Goal: Task Accomplishment & Management: Complete application form

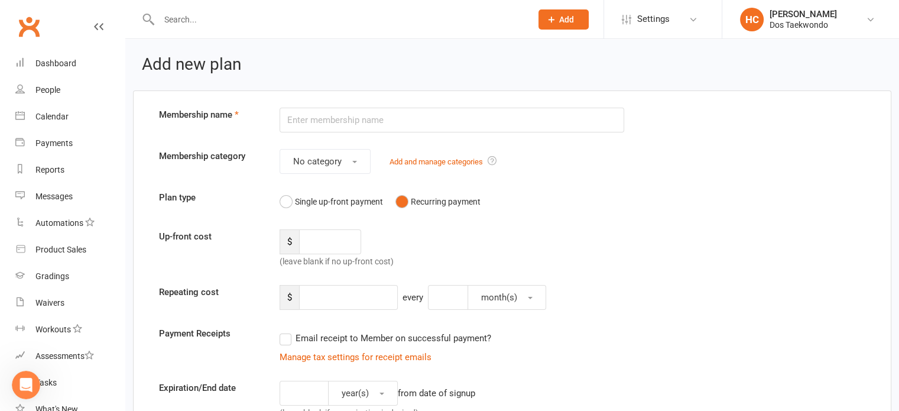
click at [767, 205] on div "Plan type Single up-front payment Recurring payment" at bounding box center [512, 201] width 724 height 22
click at [334, 238] on input "number" at bounding box center [330, 241] width 62 height 25
drag, startPoint x: 456, startPoint y: 242, endPoint x: 446, endPoint y: 244, distance: 10.2
click at [456, 242] on div "Up-front cost $ (leave blank if no up-front cost)" at bounding box center [512, 248] width 724 height 39
click at [335, 236] on input "number" at bounding box center [330, 241] width 62 height 25
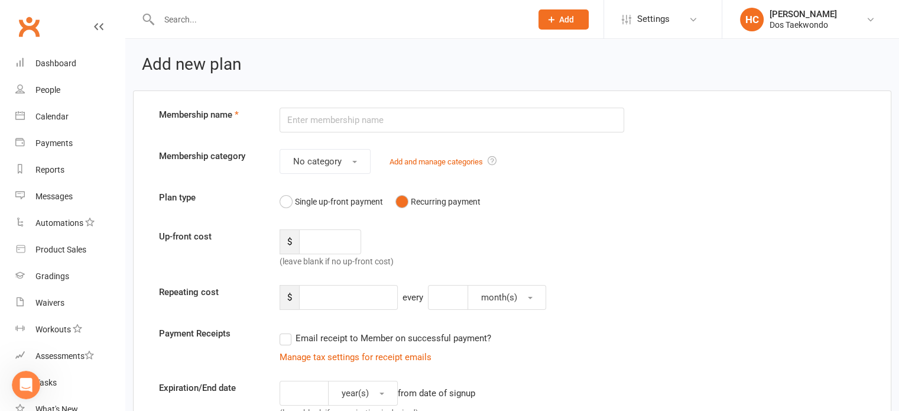
click at [594, 246] on div "Up-front cost $ (leave blank if no up-front cost)" at bounding box center [512, 248] width 724 height 39
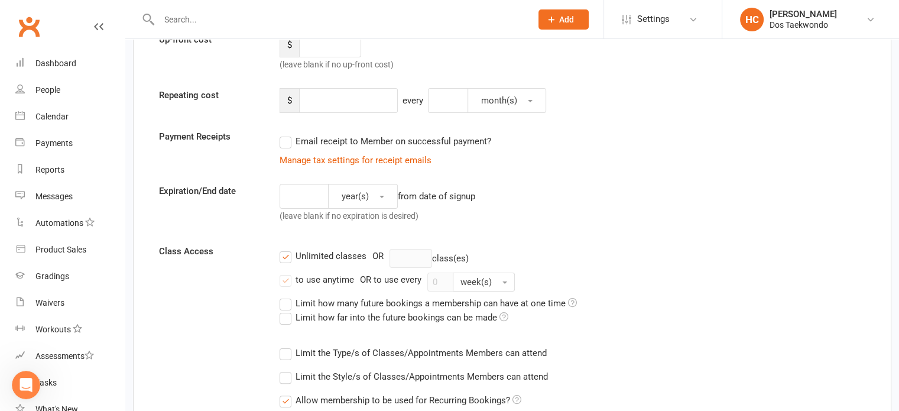
scroll to position [98, 0]
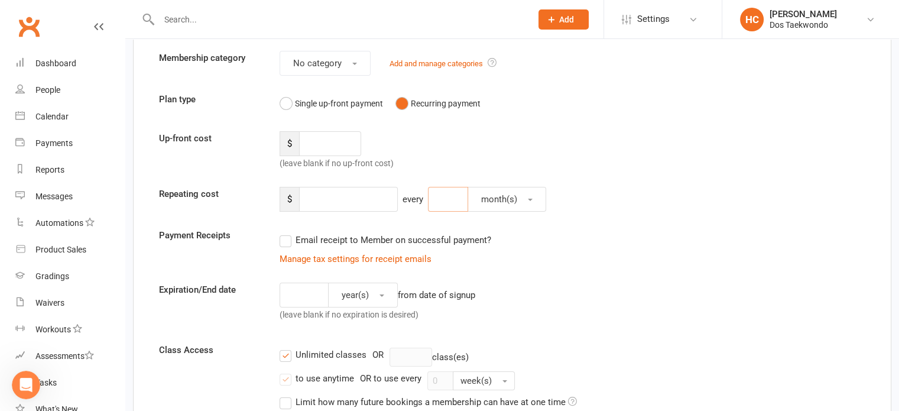
click at [440, 197] on input "number" at bounding box center [448, 199] width 40 height 25
click at [324, 195] on input "number" at bounding box center [348, 199] width 99 height 25
click at [518, 198] on button "month(s)" at bounding box center [507, 199] width 79 height 25
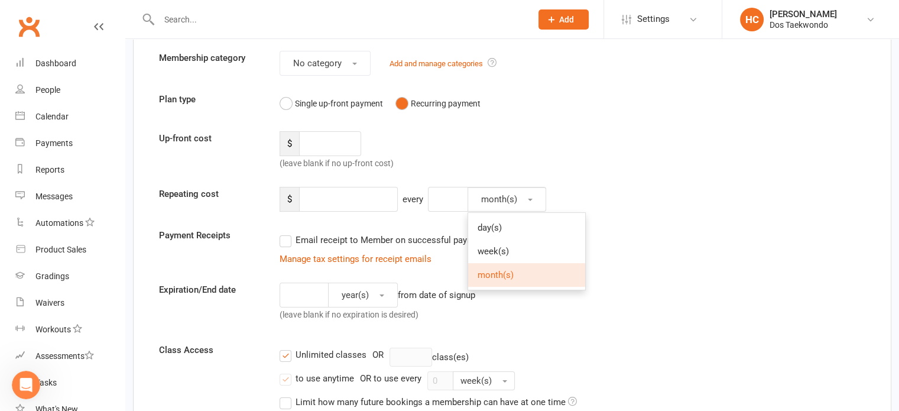
click at [646, 193] on div "$ every month(s) day(s) week(s) month(s)" at bounding box center [542, 199] width 543 height 25
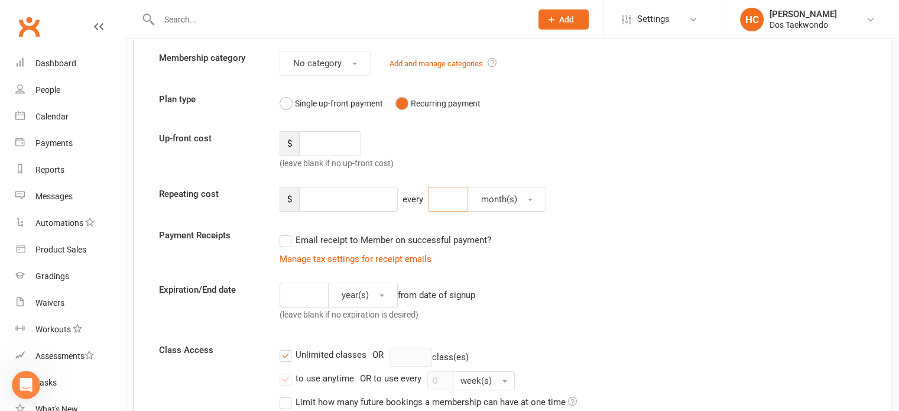
click at [462, 193] on input "number" at bounding box center [448, 199] width 40 height 25
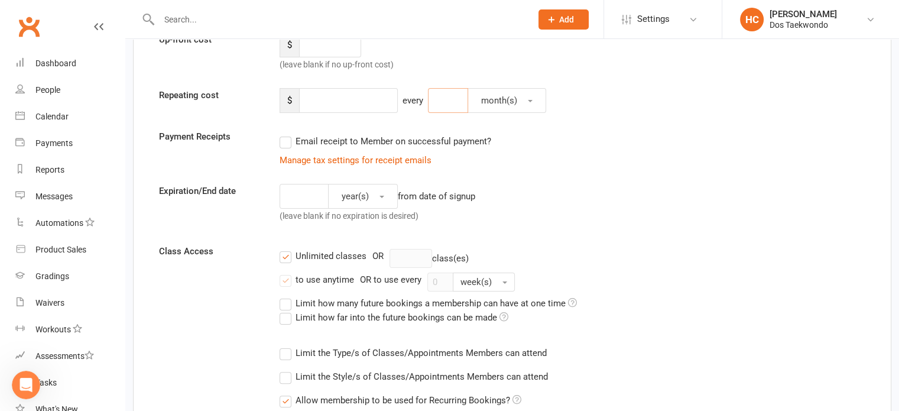
scroll to position [296, 0]
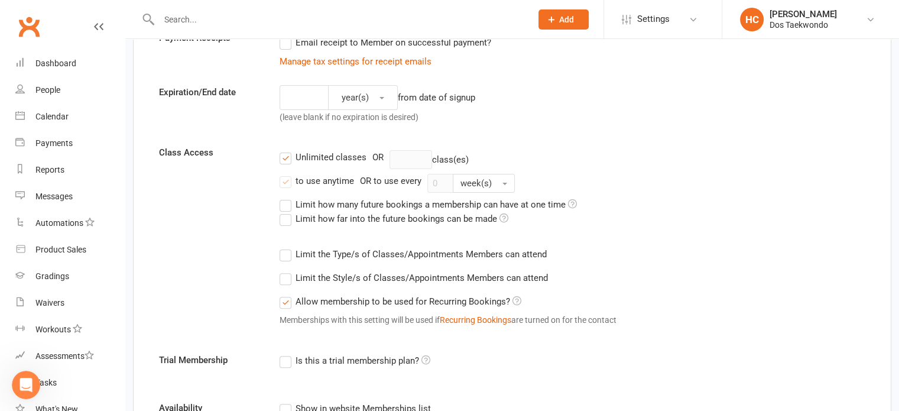
click at [448, 300] on label "Allow membership to be used for Recurring Bookings?" at bounding box center [401, 301] width 242 height 14
click at [287, 294] on input "Allow membership to be used for Recurring Bookings?" at bounding box center [284, 294] width 8 height 0
click at [455, 296] on label "Allow membership to be used for Recurring Bookings?" at bounding box center [401, 301] width 242 height 14
click at [287, 294] on input "Allow membership to be used for Recurring Bookings?" at bounding box center [284, 294] width 8 height 0
click at [453, 295] on label "Allow membership to be used for Recurring Bookings?" at bounding box center [401, 301] width 242 height 14
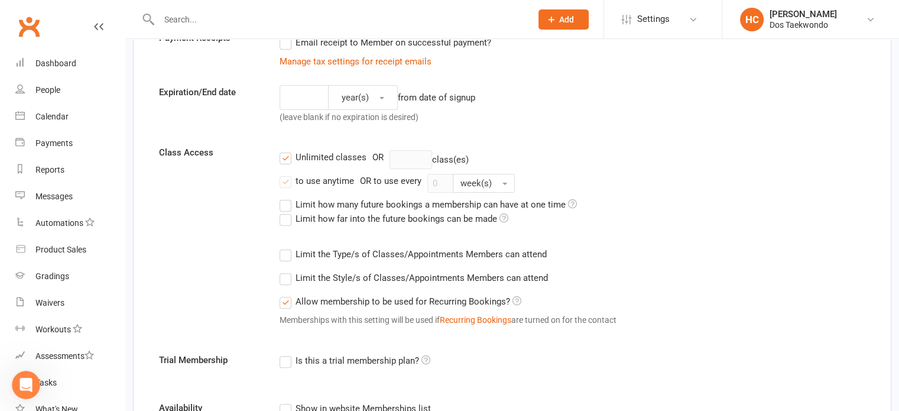
click at [287, 294] on input "Allow membership to be used for Recurring Bookings?" at bounding box center [284, 294] width 8 height 0
click at [286, 157] on label "Unlimited classes" at bounding box center [323, 157] width 87 height 14
click at [286, 150] on input "Unlimited classes" at bounding box center [284, 150] width 8 height 0
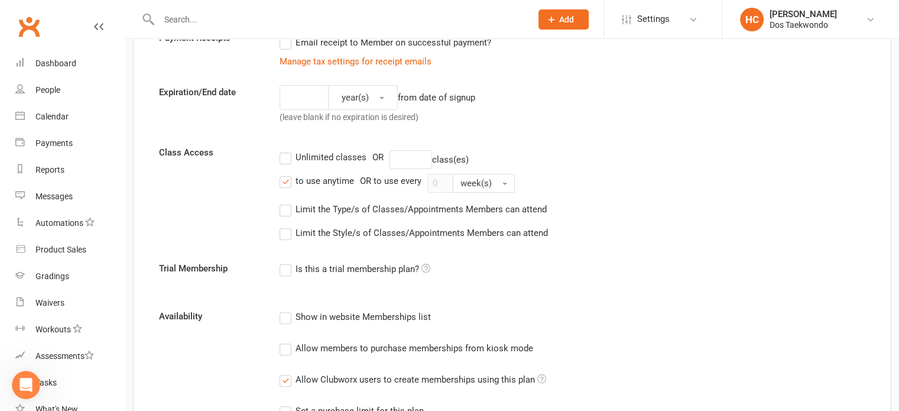
click at [286, 157] on label "Unlimited classes" at bounding box center [323, 157] width 87 height 14
click at [286, 150] on input "Unlimited classes" at bounding box center [284, 150] width 8 height 0
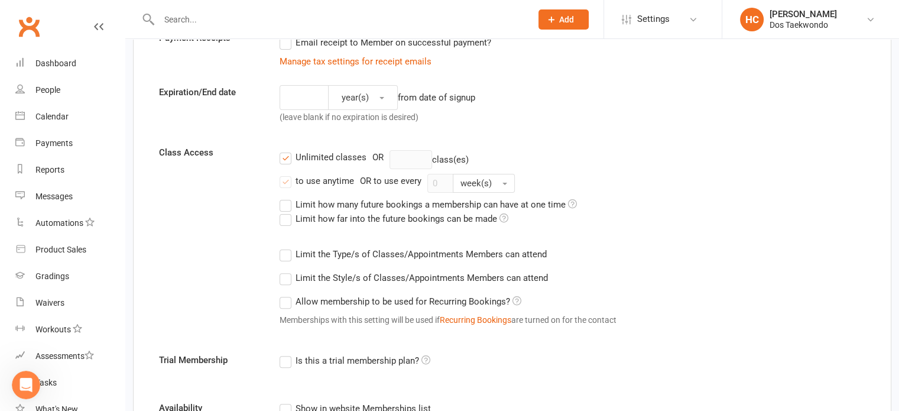
click at [289, 182] on label "to use anytime" at bounding box center [317, 181] width 74 height 14
click at [287, 174] on input "to use anytime" at bounding box center [284, 174] width 8 height 0
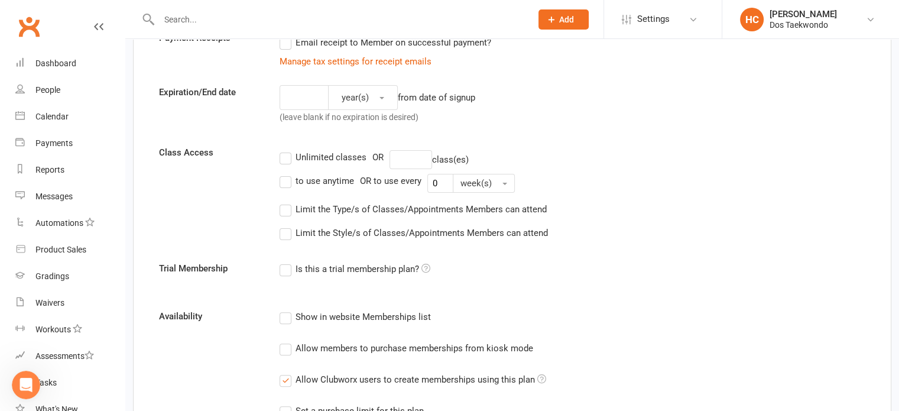
click at [283, 157] on label "Unlimited classes" at bounding box center [323, 157] width 87 height 14
click at [283, 150] on input "Unlimited classes" at bounding box center [284, 150] width 8 height 0
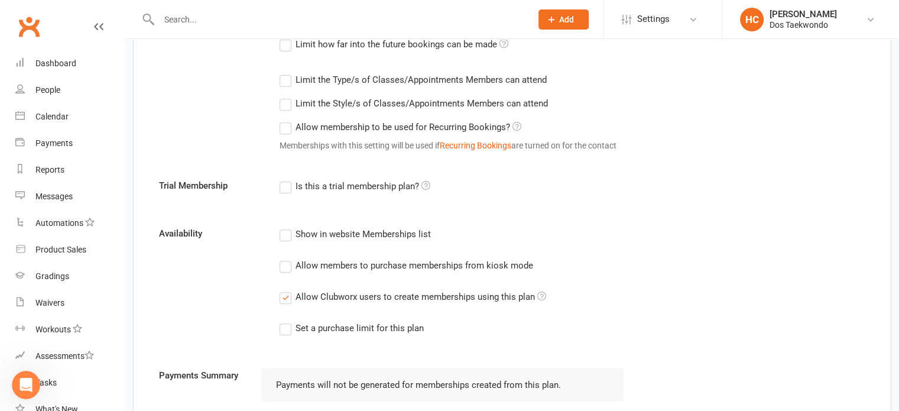
scroll to position [492, 0]
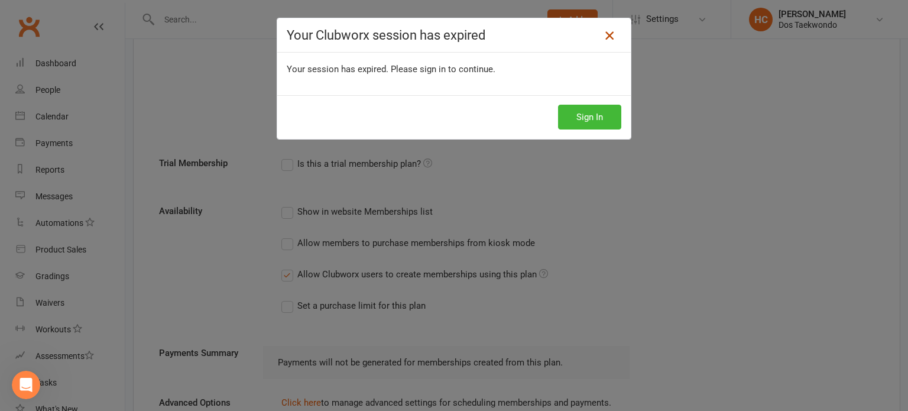
click at [612, 34] on icon at bounding box center [609, 35] width 14 height 14
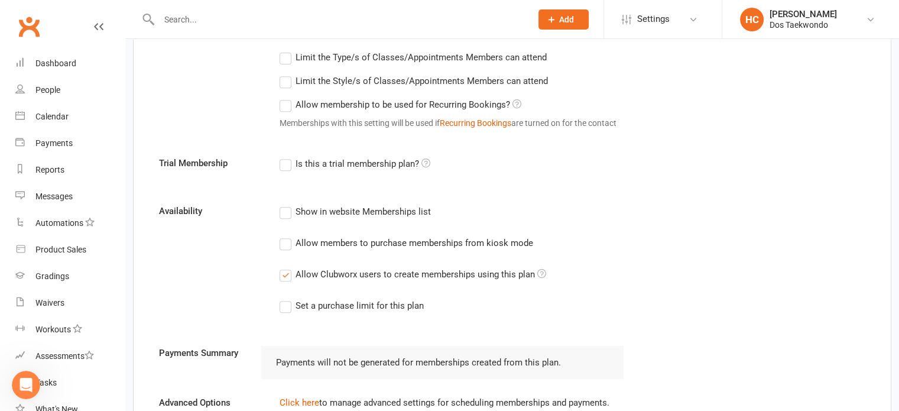
click at [289, 160] on label "Is this a trial membership plan?" at bounding box center [355, 164] width 151 height 14
click at [287, 157] on input "Is this a trial membership plan?" at bounding box center [284, 157] width 8 height 0
click at [426, 158] on icon at bounding box center [426, 162] width 9 height 9
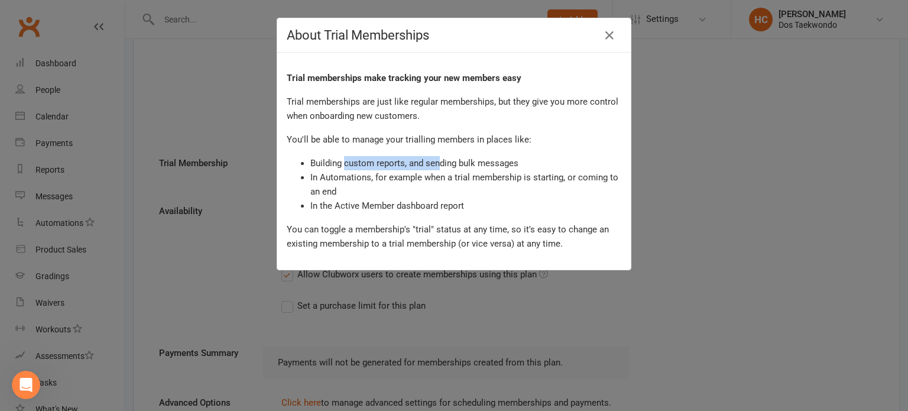
drag, startPoint x: 338, startPoint y: 164, endPoint x: 455, endPoint y: 163, distance: 116.5
click at [435, 163] on li "Building custom reports, and sending bulk messages" at bounding box center [465, 163] width 311 height 14
click at [450, 162] on li "Building custom reports, and sending bulk messages" at bounding box center [465, 163] width 311 height 14
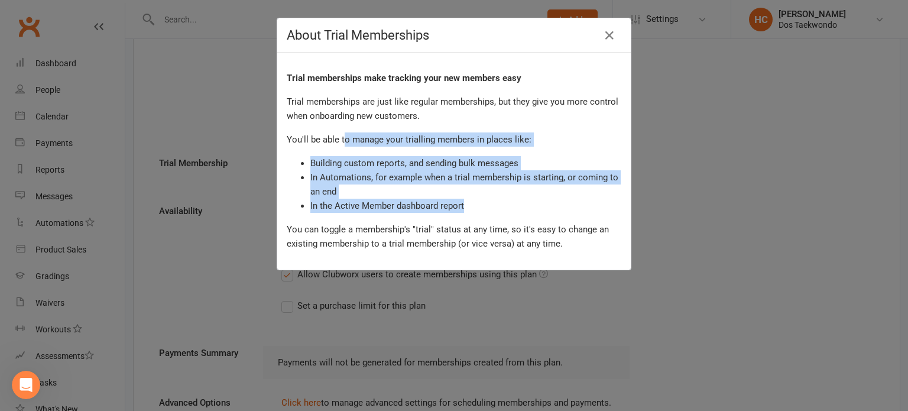
drag, startPoint x: 338, startPoint y: 138, endPoint x: 487, endPoint y: 208, distance: 165.3
click at [484, 208] on div "Trial memberships make tracking your new members easy Trial memberships are jus…" at bounding box center [454, 161] width 354 height 217
click at [505, 202] on li "In the Active Member dashboard report" at bounding box center [465, 206] width 311 height 14
click at [374, 199] on li "In the Active Member dashboard report" at bounding box center [465, 206] width 311 height 14
click at [449, 186] on li "In Automations, for example when a trial membership is starting, or coming to a…" at bounding box center [465, 184] width 311 height 28
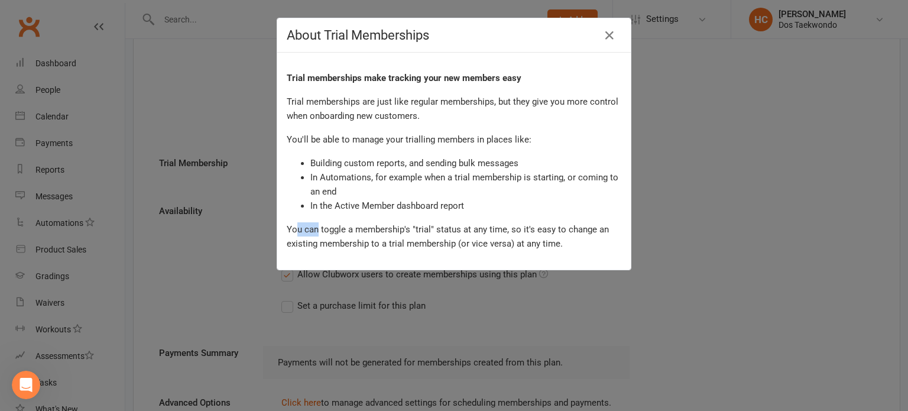
drag, startPoint x: 293, startPoint y: 226, endPoint x: 325, endPoint y: 226, distance: 31.9
click at [323, 226] on span "You can toggle a membership's "trial" status at any time, so it's easy to chang…" at bounding box center [448, 236] width 322 height 25
drag, startPoint x: 420, startPoint y: 226, endPoint x: 437, endPoint y: 228, distance: 17.9
click at [417, 228] on span "You can toggle a membership's "trial" status at any time, so it's easy to chang…" at bounding box center [448, 236] width 322 height 25
click at [602, 33] on icon "button" at bounding box center [609, 35] width 14 height 14
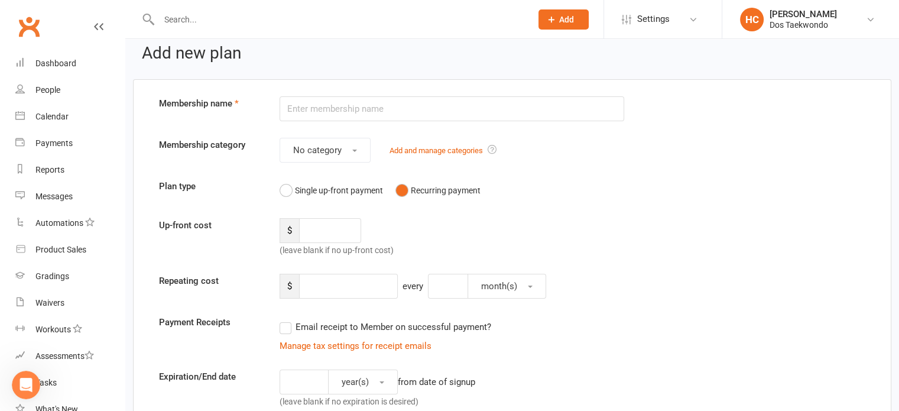
scroll to position [0, 0]
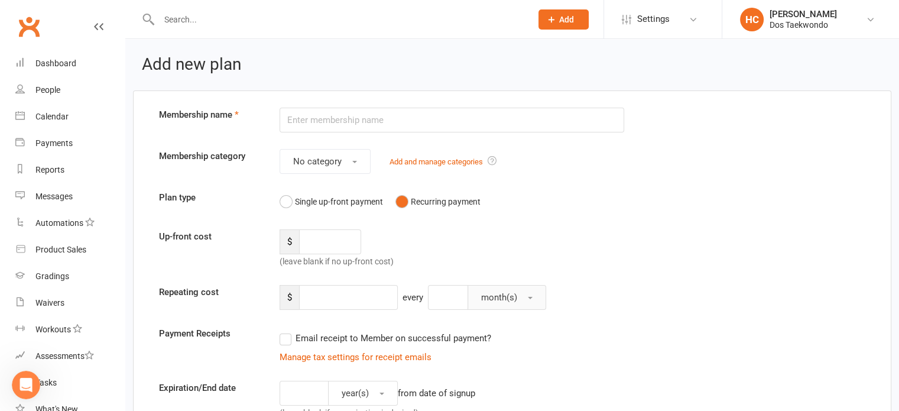
click at [536, 294] on button "month(s)" at bounding box center [507, 297] width 79 height 25
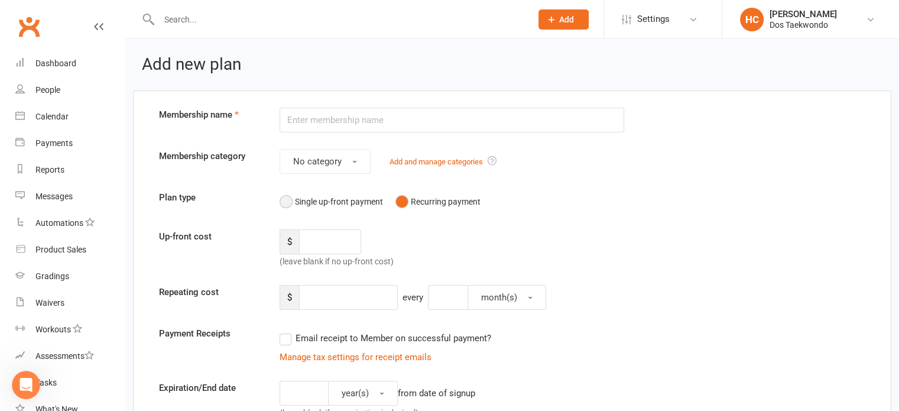
click at [336, 196] on button "Single up-front payment" at bounding box center [331, 201] width 103 height 22
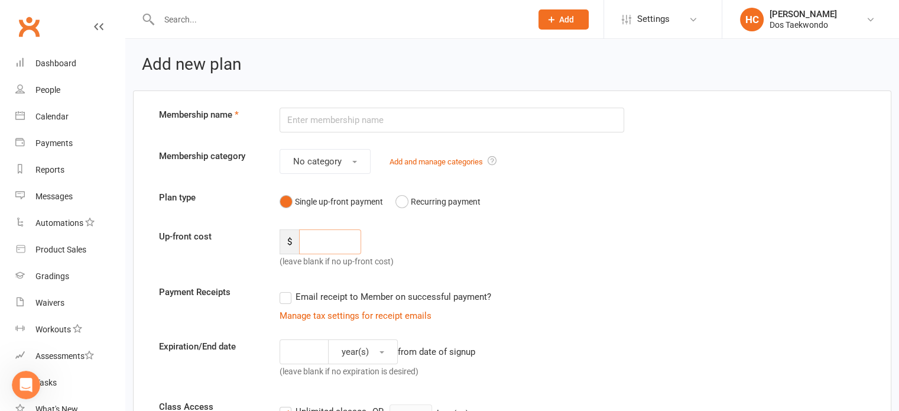
click at [346, 245] on input "number" at bounding box center [330, 241] width 62 height 25
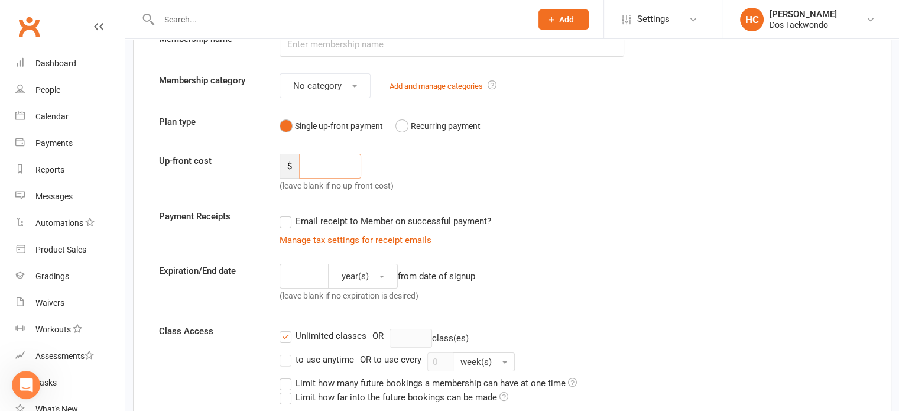
scroll to position [98, 0]
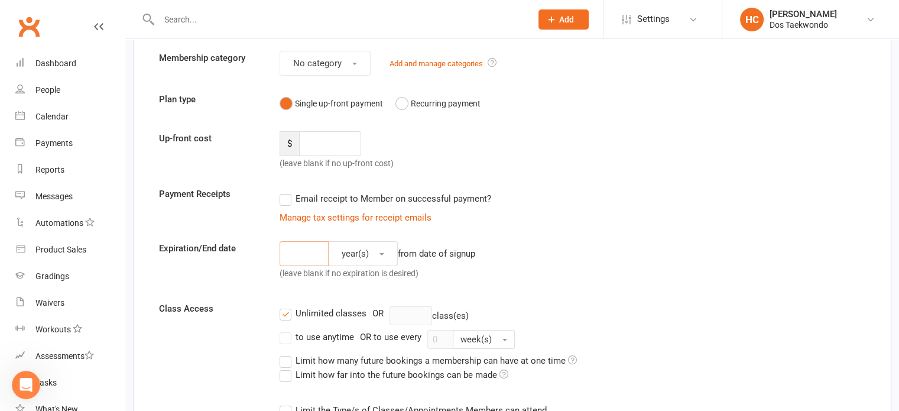
click at [315, 252] on input "number" at bounding box center [304, 253] width 49 height 25
click at [390, 251] on button "year(s)" at bounding box center [363, 253] width 70 height 25
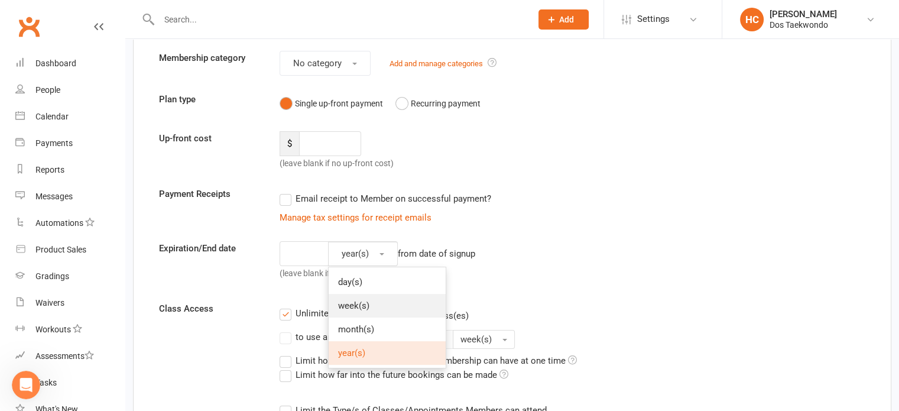
click at [393, 300] on link "week(s)" at bounding box center [387, 306] width 117 height 24
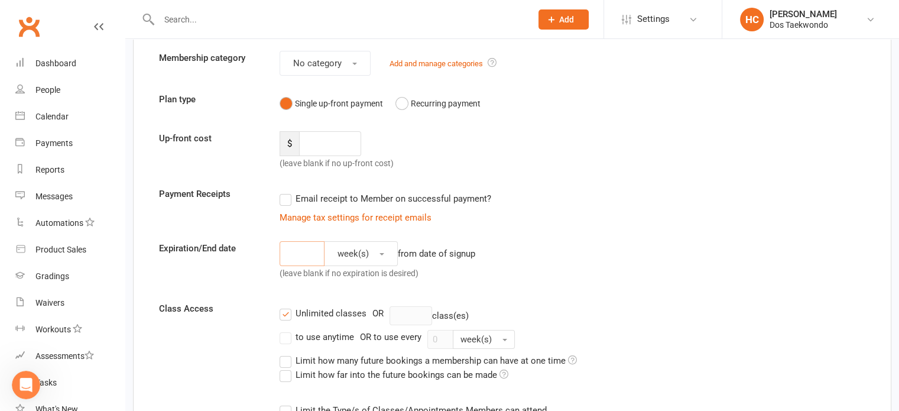
click at [300, 256] on input "number" at bounding box center [302, 253] width 45 height 25
type input "2"
click at [607, 262] on div "2 week(s) from date of signup (leave blank if no expiration is desired)" at bounding box center [452, 263] width 362 height 44
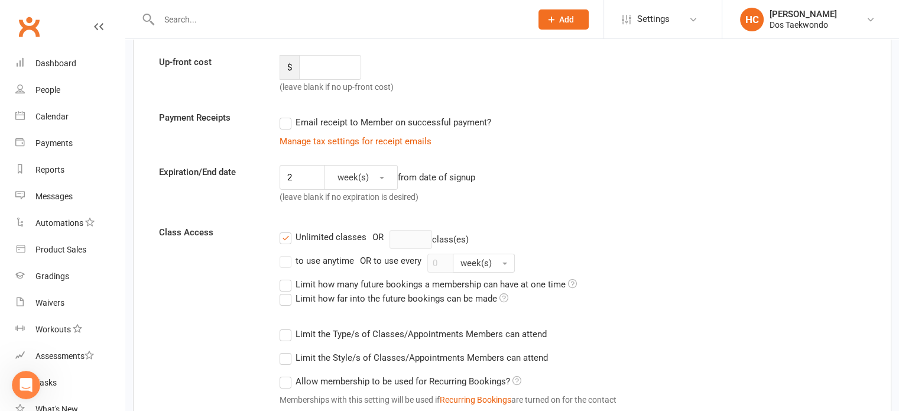
scroll to position [197, 0]
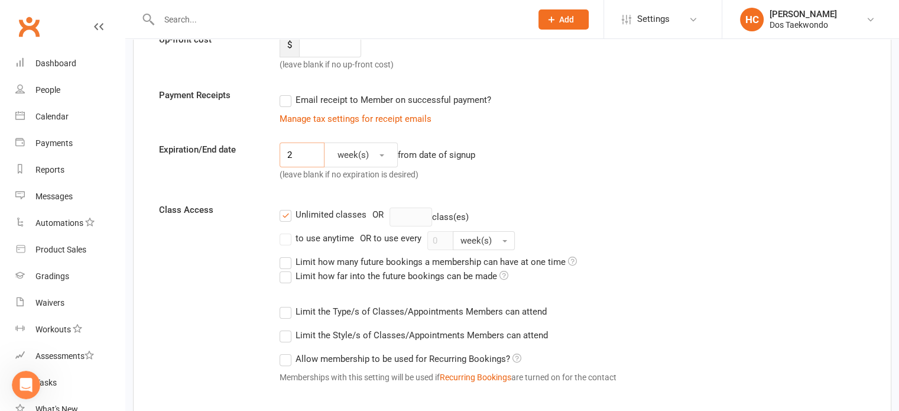
drag, startPoint x: 306, startPoint y: 153, endPoint x: 261, endPoint y: 151, distance: 44.4
click at [256, 151] on div "Expiration/End date 2 week(s) from date of signup (leave blank if no expiration…" at bounding box center [512, 164] width 724 height 44
click at [359, 142] on button "week(s)" at bounding box center [361, 154] width 74 height 25
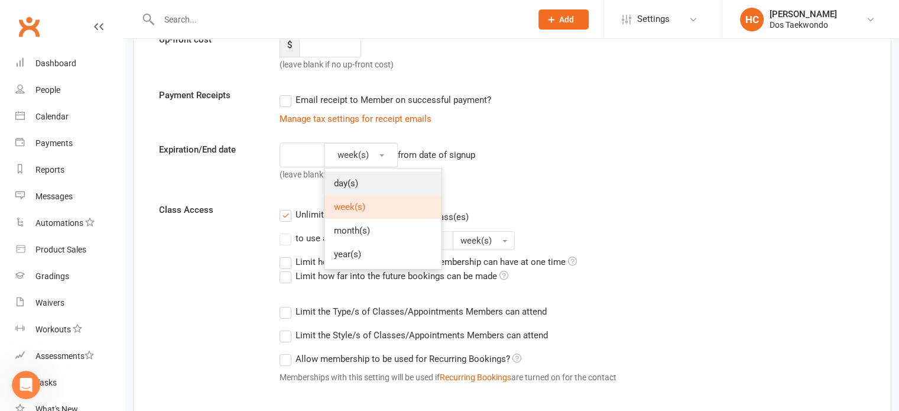
click at [378, 186] on link "day(s)" at bounding box center [383, 183] width 117 height 24
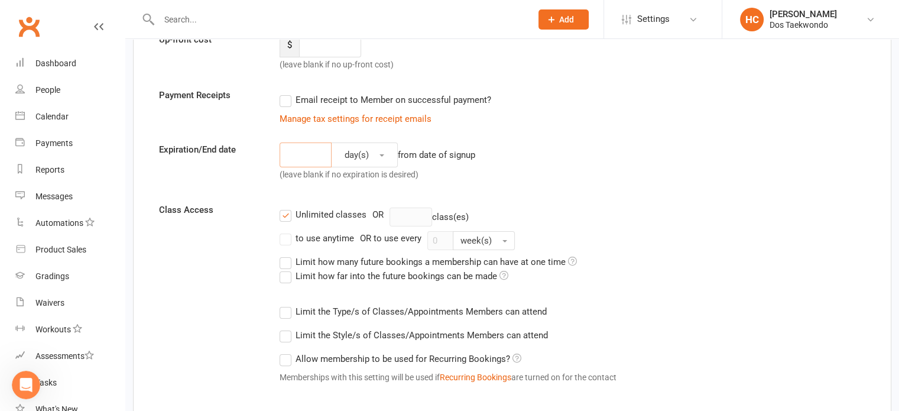
click at [300, 151] on input "number" at bounding box center [306, 154] width 52 height 25
type input "14"
click at [629, 166] on div "14 day(s) from date of signup (leave blank if no expiration is desired)" at bounding box center [452, 164] width 362 height 44
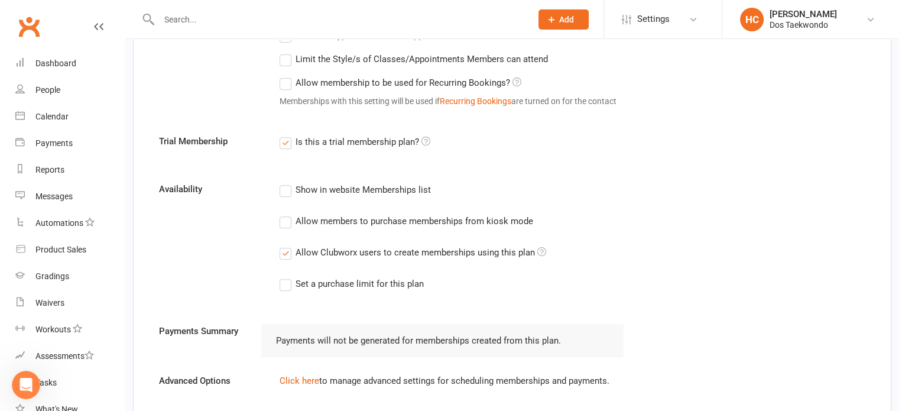
scroll to position [492, 0]
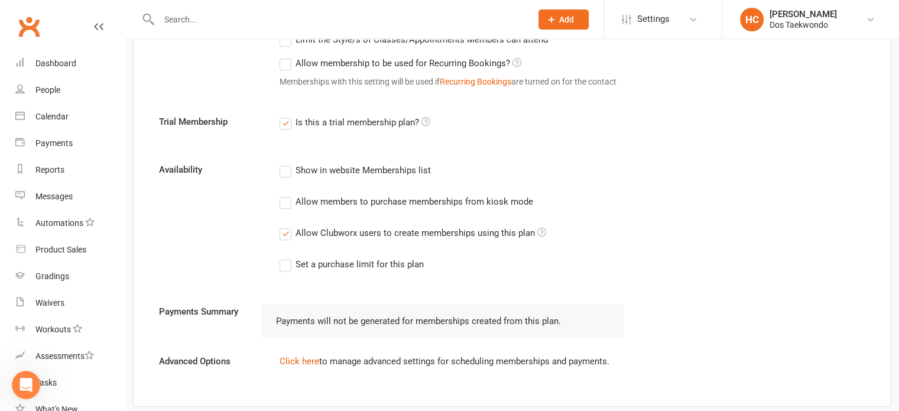
click at [367, 267] on div "Set a purchase limit for this plan" at bounding box center [360, 263] width 128 height 12
click at [287, 257] on input "Set a purchase limit for this plan" at bounding box center [284, 257] width 8 height 0
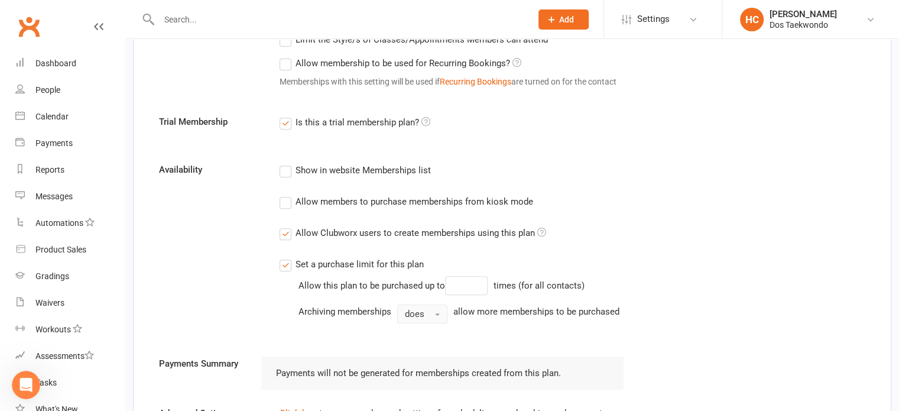
click at [413, 312] on span "does" at bounding box center [415, 314] width 20 height 11
click at [633, 321] on div "Show in website Memberships list Allow members to purchase memberships from kio…" at bounding box center [452, 251] width 362 height 177
click at [424, 313] on button "does" at bounding box center [422, 313] width 50 height 19
click at [417, 359] on span "does not" at bounding box center [424, 363] width 35 height 11
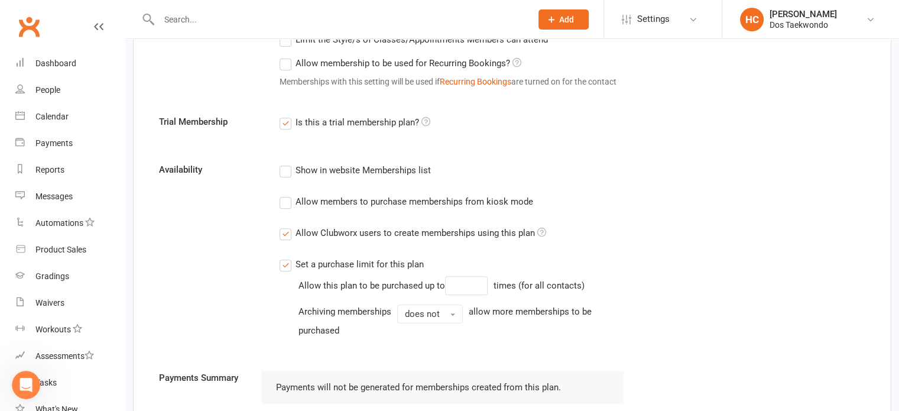
click at [465, 332] on div "Archiving memberships does not allow more memberships to be purchased" at bounding box center [462, 320] width 326 height 33
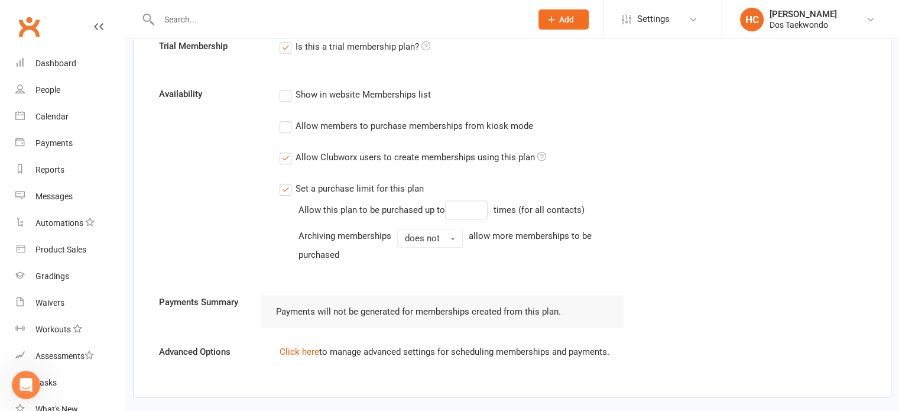
scroll to position [591, 0]
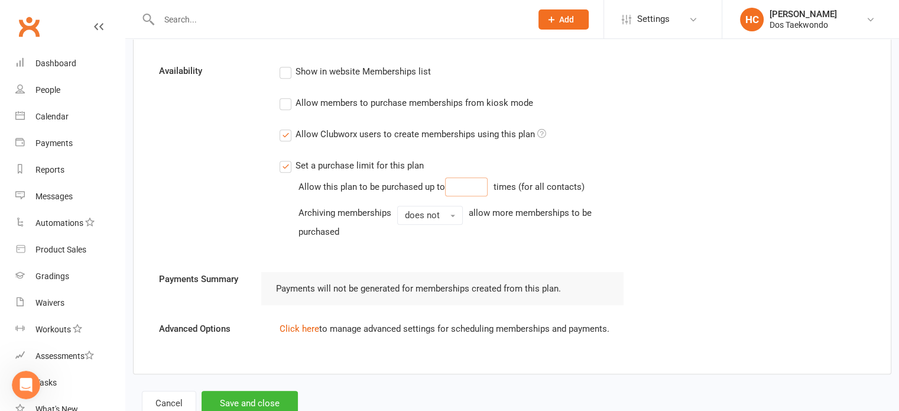
click at [466, 180] on input "number" at bounding box center [466, 186] width 43 height 19
type input "20"
drag, startPoint x: 711, startPoint y: 163, endPoint x: 700, endPoint y: 155, distance: 13.3
click at [712, 157] on div "Availability Show in website Memberships list Allow members to purchase members…" at bounding box center [512, 160] width 724 height 192
drag, startPoint x: 473, startPoint y: 184, endPoint x: 401, endPoint y: 183, distance: 72.1
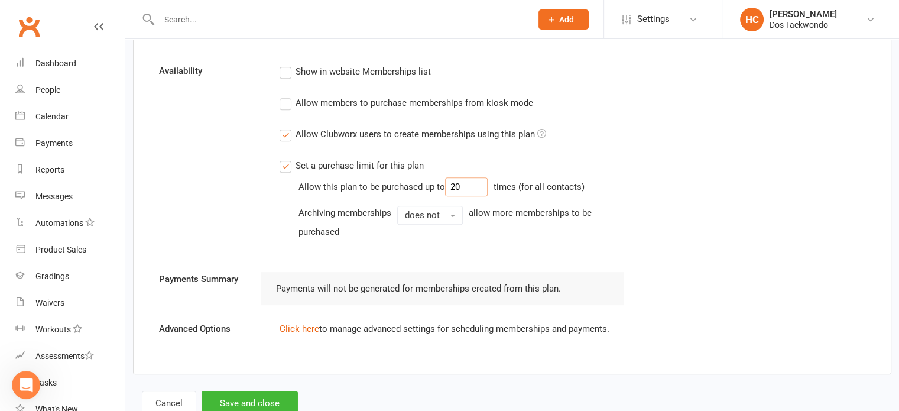
click at [401, 183] on div "Allow this plan to be purchased up to 20" at bounding box center [393, 186] width 189 height 19
type input "1"
click at [665, 180] on div "Availability Show in website Memberships list Allow members to purchase members…" at bounding box center [512, 160] width 724 height 192
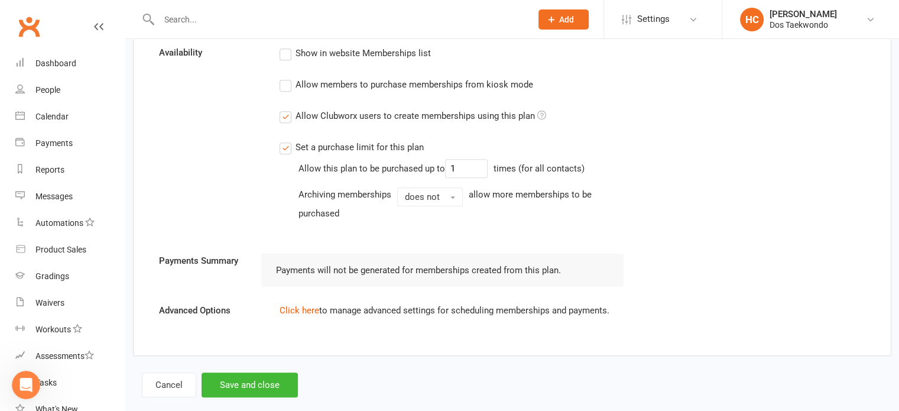
scroll to position [627, 0]
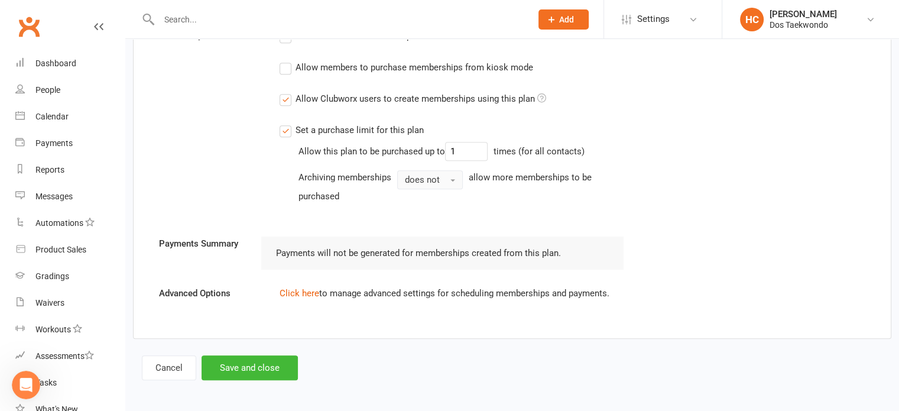
click at [434, 179] on span "does not" at bounding box center [422, 179] width 35 height 11
click at [580, 212] on div "Show in website Memberships list Allow members to purchase memberships from kio…" at bounding box center [452, 124] width 362 height 192
click at [446, 176] on button "does not" at bounding box center [430, 179] width 66 height 19
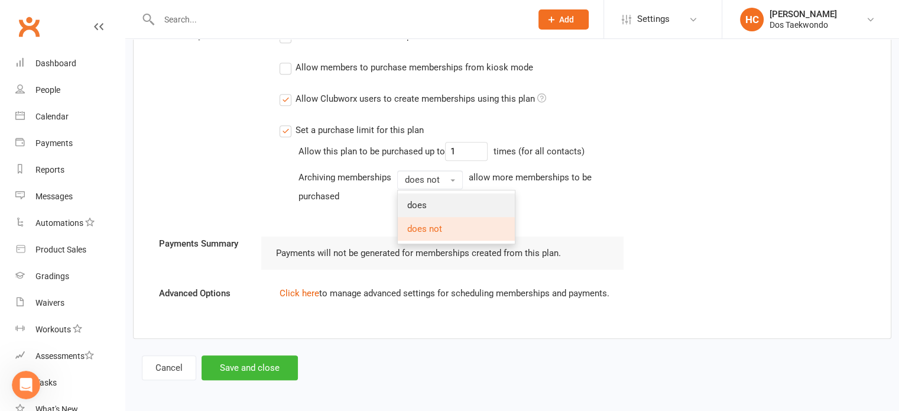
click at [449, 207] on link "does" at bounding box center [456, 205] width 117 height 24
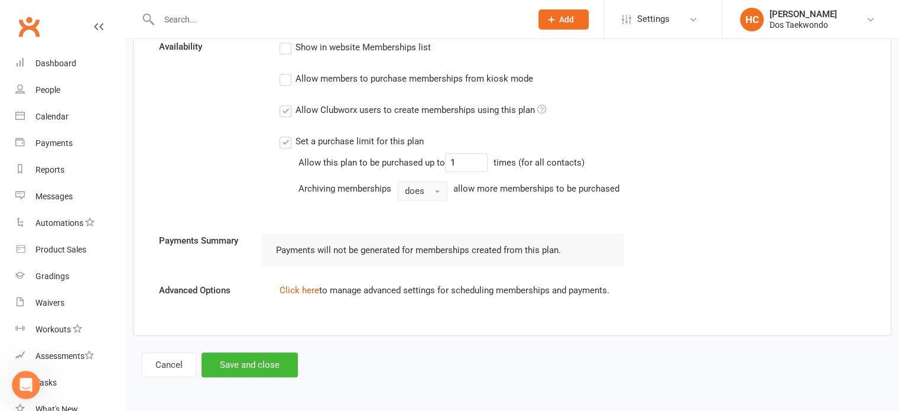
scroll to position [612, 0]
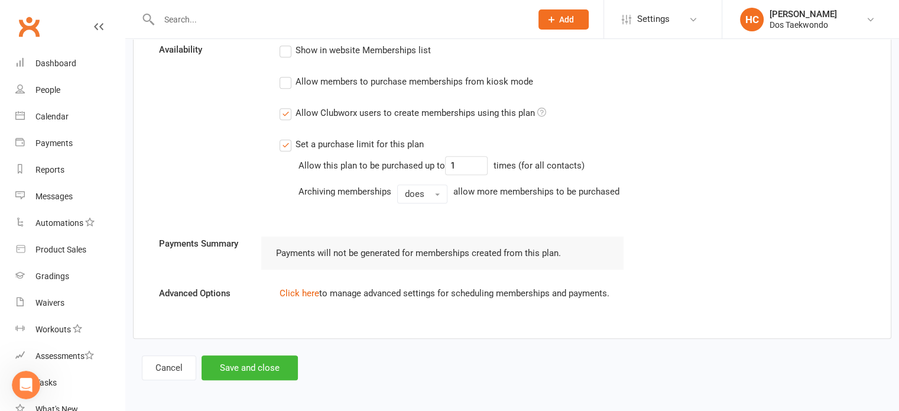
click at [527, 215] on div "Show in website Memberships list Allow members to purchase memberships from kio…" at bounding box center [452, 131] width 362 height 177
click at [293, 290] on link "Click here" at bounding box center [300, 293] width 40 height 11
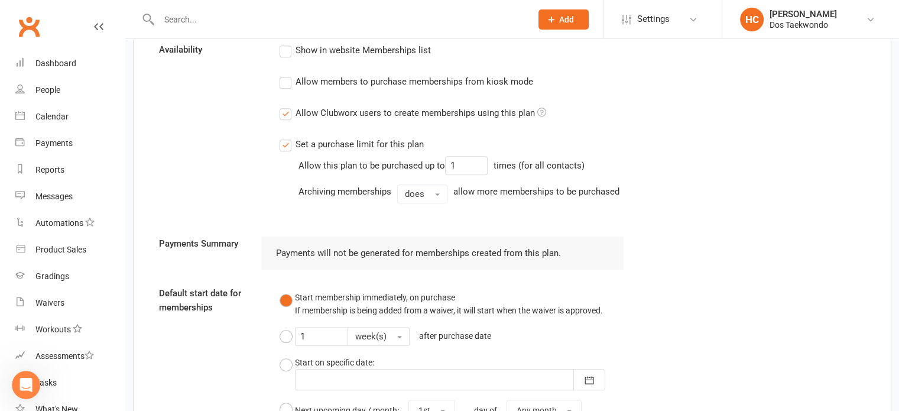
scroll to position [711, 0]
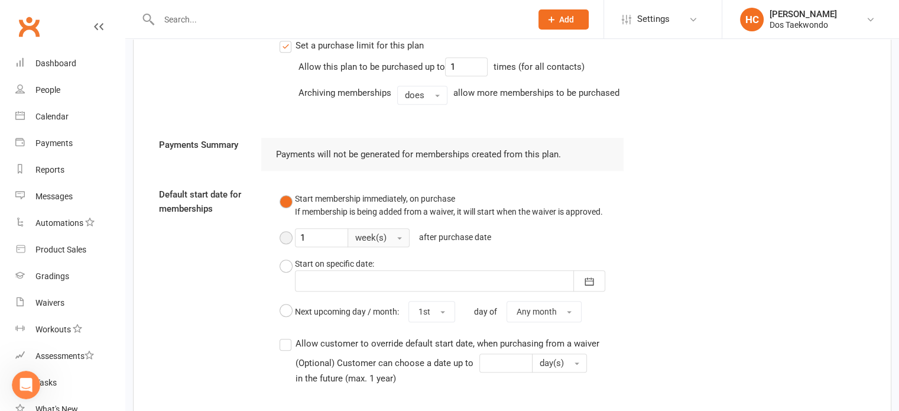
click at [389, 241] on button "week(s)" at bounding box center [379, 237] width 62 height 19
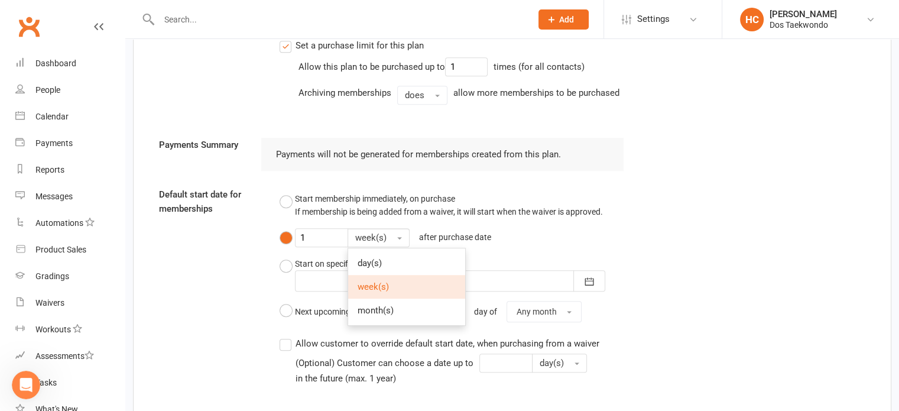
click at [595, 237] on div "Start membership immediately, on purchase If membership is being added from a w…" at bounding box center [452, 257] width 345 height 140
click at [303, 197] on button "Start membership immediately, on purchase If membership is being added from a w…" at bounding box center [441, 205] width 323 height 36
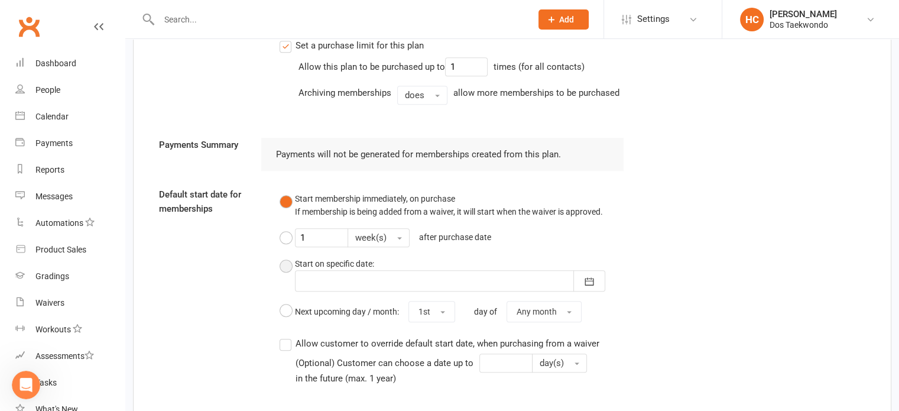
click at [285, 265] on button "Start on specific date: [DATE] Sun Mon Tue Wed Thu Fri Sat 40 28 29 30 01 02 03…" at bounding box center [452, 274] width 345 height 44
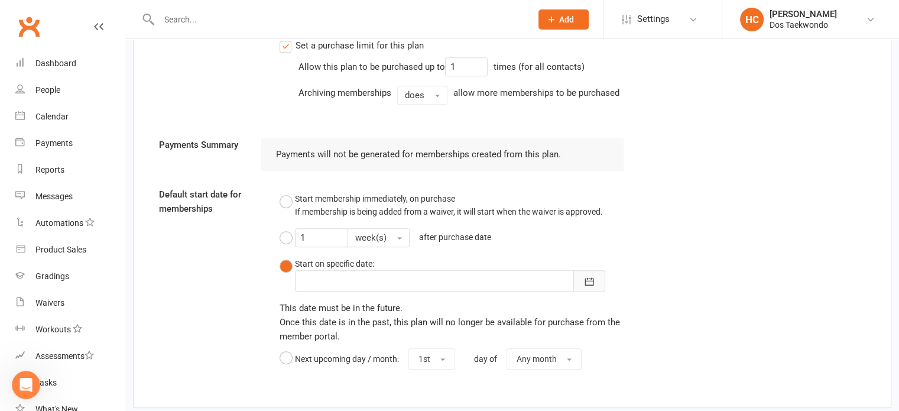
click at [594, 278] on icon "button" at bounding box center [590, 282] width 12 height 12
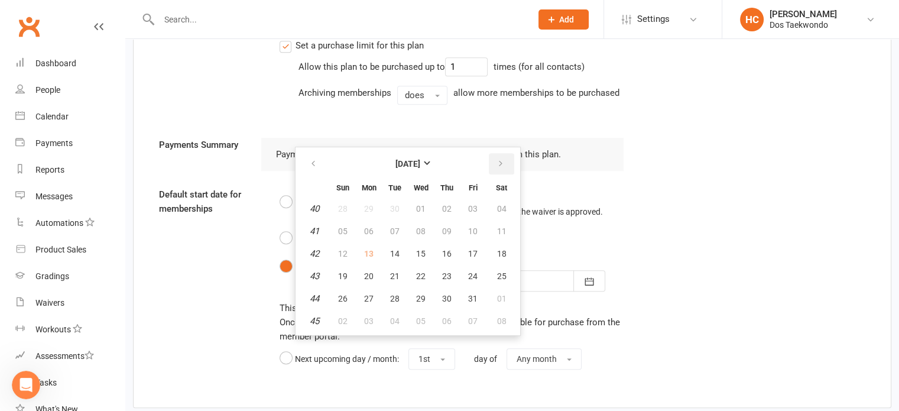
click at [498, 163] on icon "button" at bounding box center [501, 163] width 8 height 9
click at [368, 274] on span "22" at bounding box center [368, 275] width 9 height 9
type input "[DATE]"
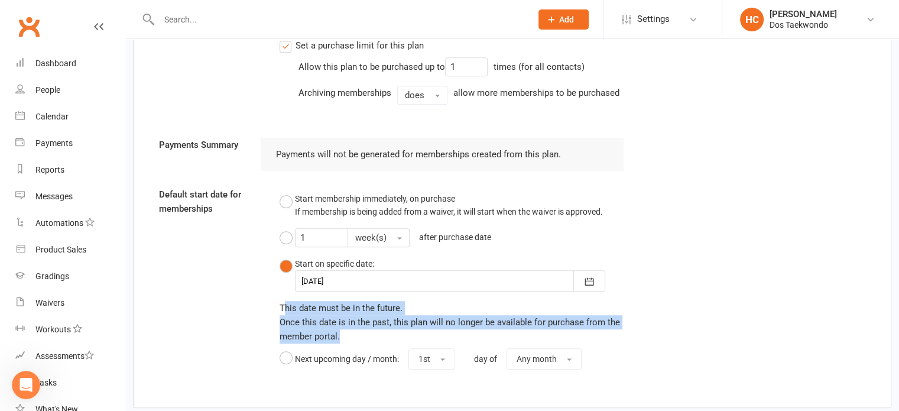
drag, startPoint x: 283, startPoint y: 307, endPoint x: 615, endPoint y: 328, distance: 332.9
click at [615, 328] on div "This date must be in the future. Once this date is in the past, this plan will …" at bounding box center [452, 322] width 345 height 43
click at [662, 325] on div "Default start date for memberships Start membership immediately, on purchase If…" at bounding box center [512, 280] width 724 height 187
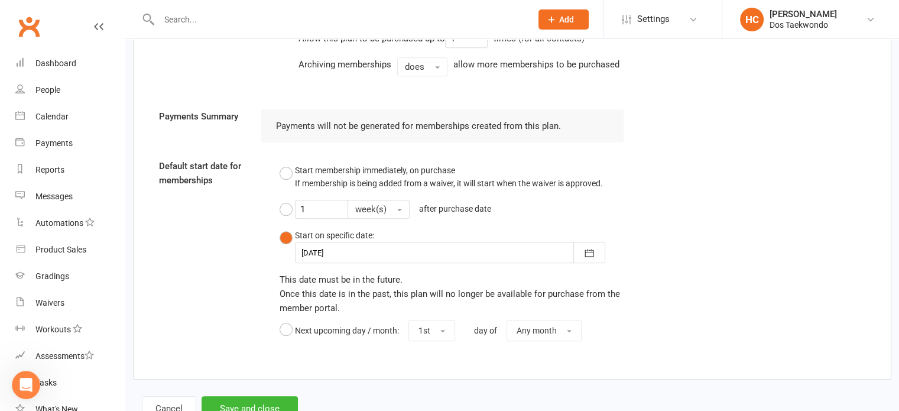
scroll to position [780, 0]
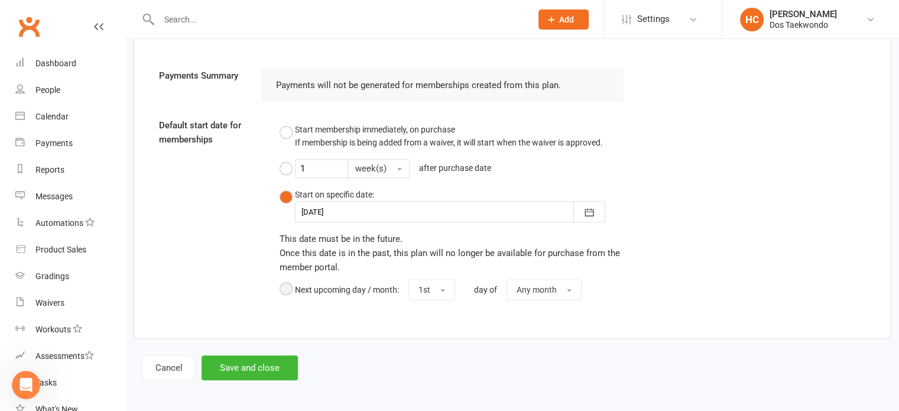
click at [291, 287] on button "Next upcoming day / month: 1st day of Any month" at bounding box center [450, 289] width 340 height 31
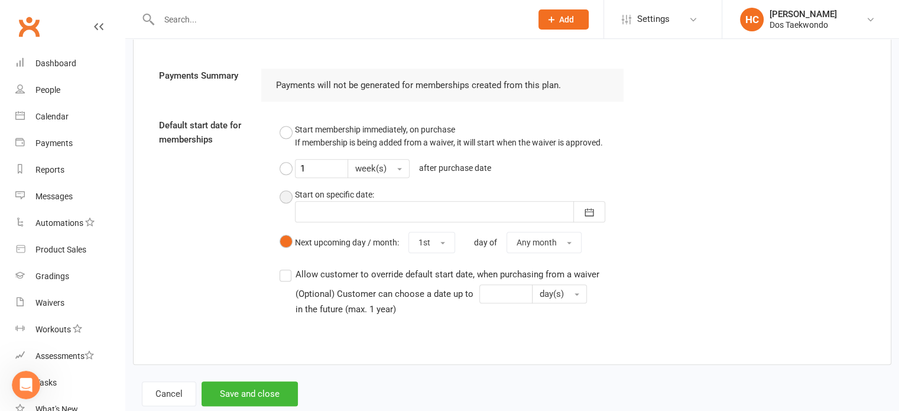
click at [286, 193] on button "Start on specific date: [DATE] Sun Mon Tue Wed Thu Fri Sat 49 30 01 02 03 04 05…" at bounding box center [452, 205] width 345 height 44
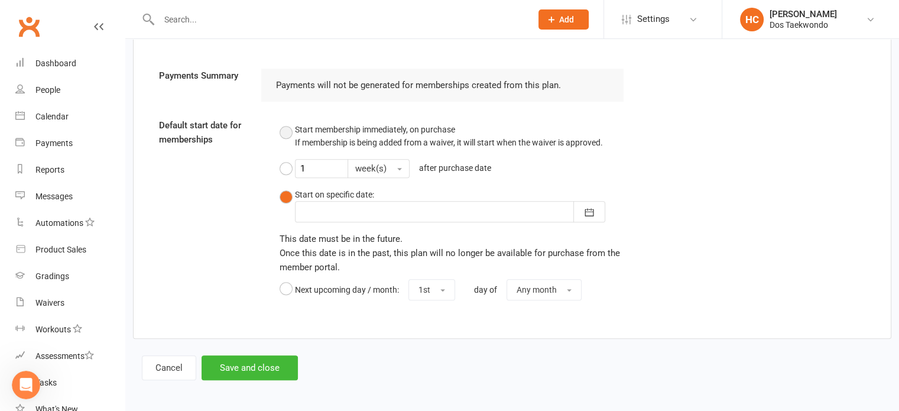
click at [286, 128] on button "Start membership immediately, on purchase If membership is being added from a w…" at bounding box center [441, 136] width 323 height 36
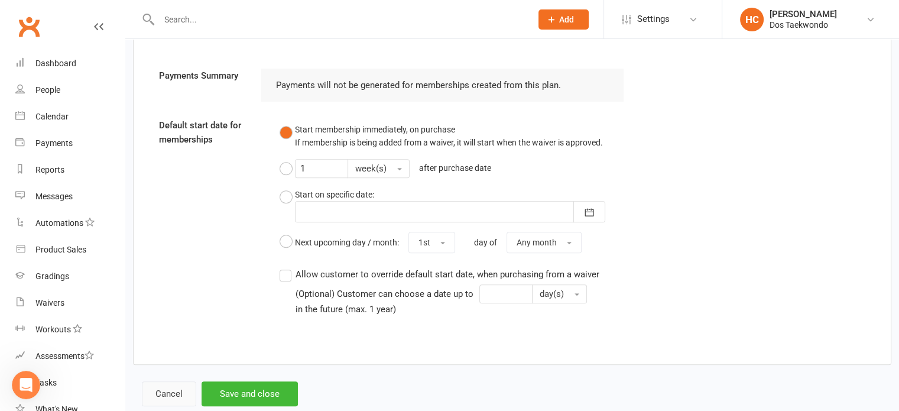
click at [168, 390] on button "Cancel" at bounding box center [169, 393] width 54 height 25
